Goal: Task Accomplishment & Management: Manage account settings

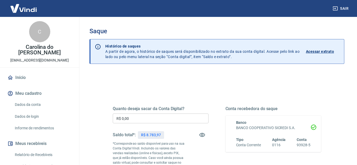
click at [138, 119] on input "R$ 0,00" at bounding box center [161, 119] width 96 height 10
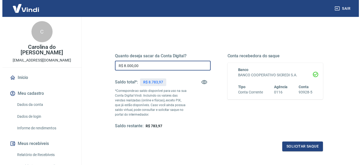
scroll to position [79, 0]
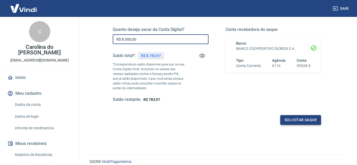
type input "R$ 8.000,00"
click at [295, 120] on button "Solicitar saque" at bounding box center [300, 120] width 41 height 10
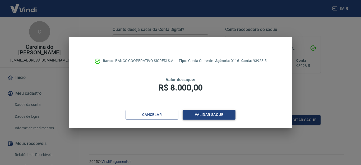
click at [207, 113] on button "Validar saque" at bounding box center [209, 115] width 53 height 10
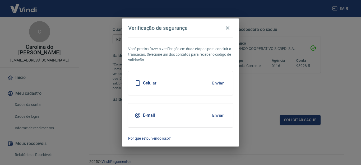
click at [218, 115] on button "Enviar" at bounding box center [218, 115] width 17 height 11
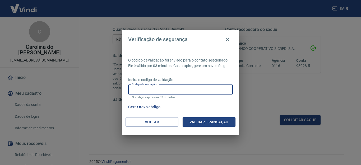
click at [150, 91] on input "Código de validação" at bounding box center [180, 90] width 105 height 10
type input "115461"
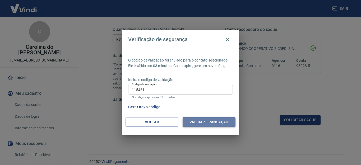
click at [204, 122] on button "Validar transação" at bounding box center [209, 122] width 53 height 10
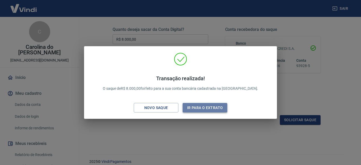
click at [198, 108] on button "Ir para o extrato" at bounding box center [205, 108] width 45 height 10
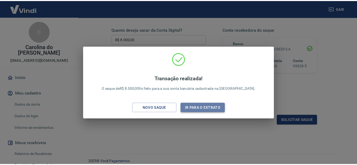
scroll to position [90, 0]
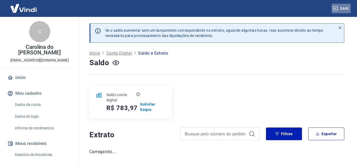
click at [345, 8] on button "Sair" at bounding box center [341, 9] width 19 height 10
